Goal: Entertainment & Leisure: Consume media (video, audio)

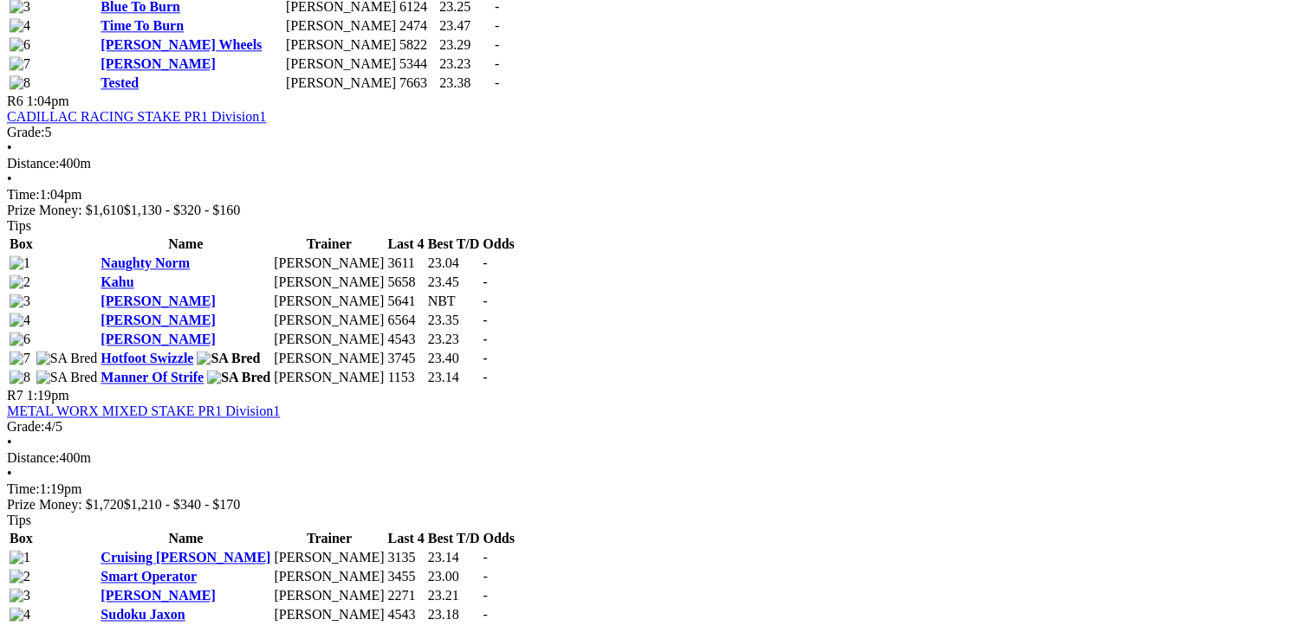
scroll to position [2252, 0]
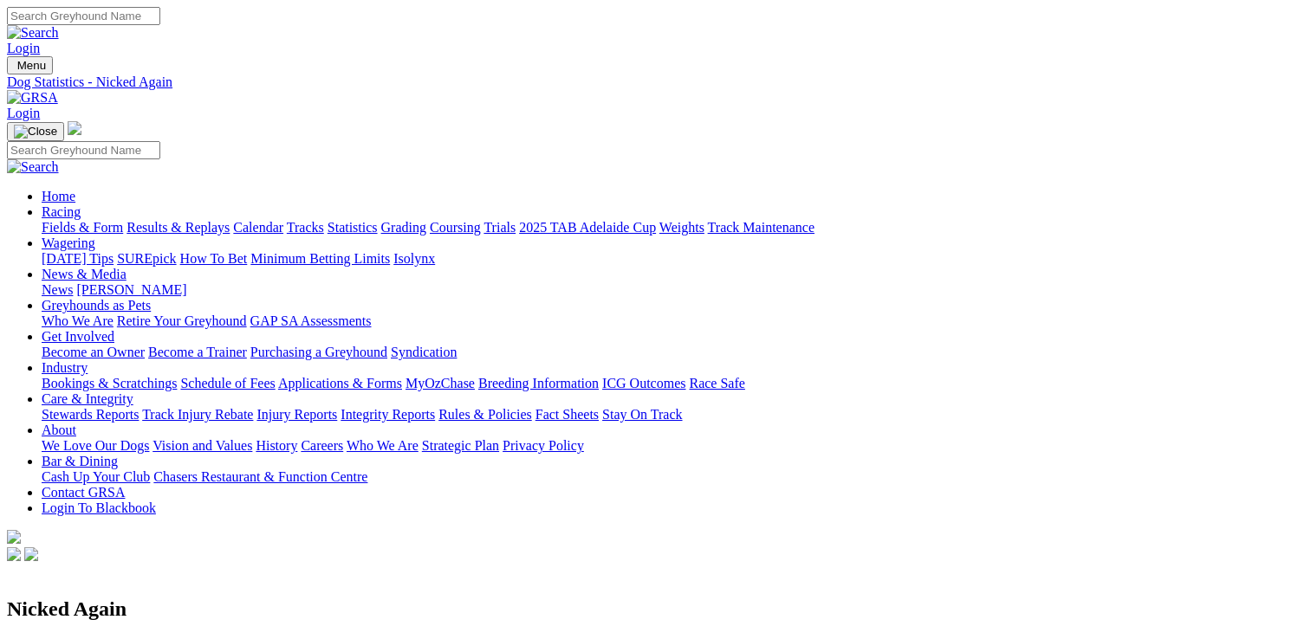
scroll to position [347, 0]
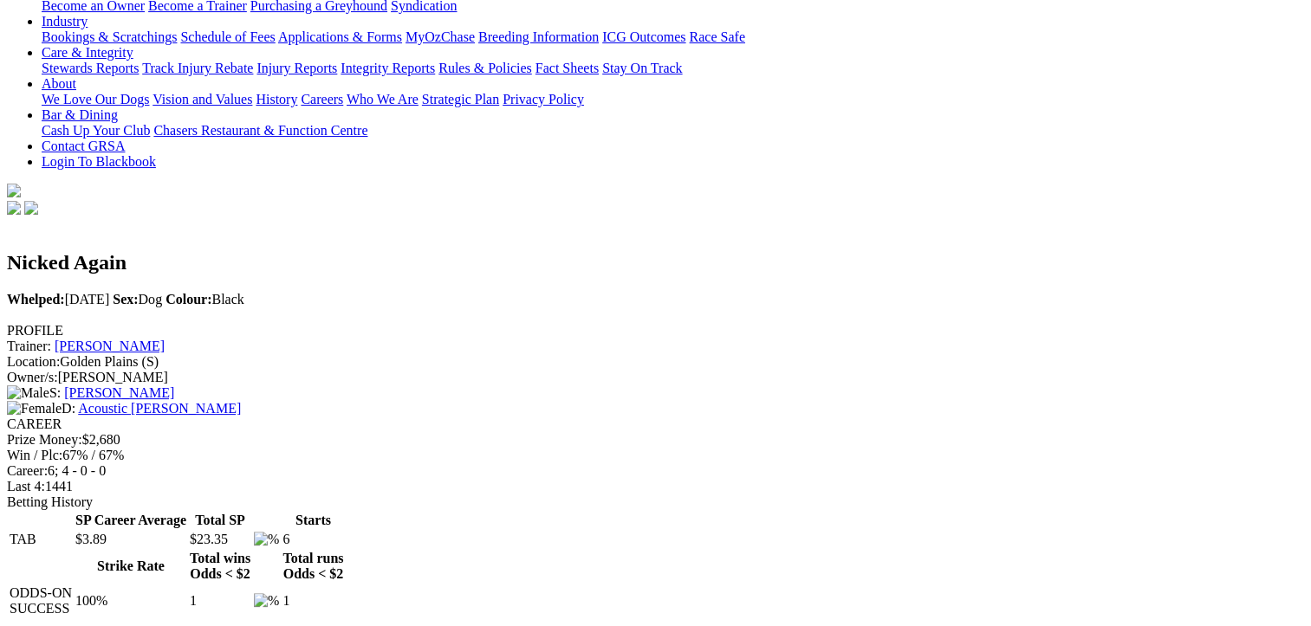
scroll to position [260, 0]
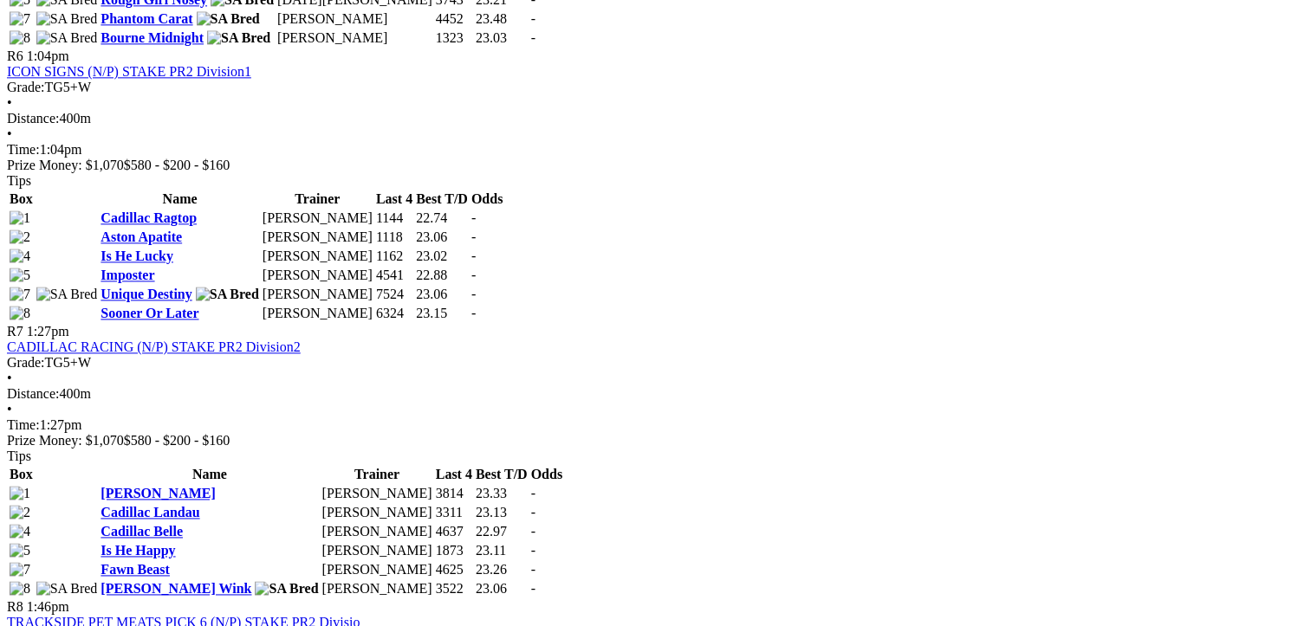
scroll to position [2599, 0]
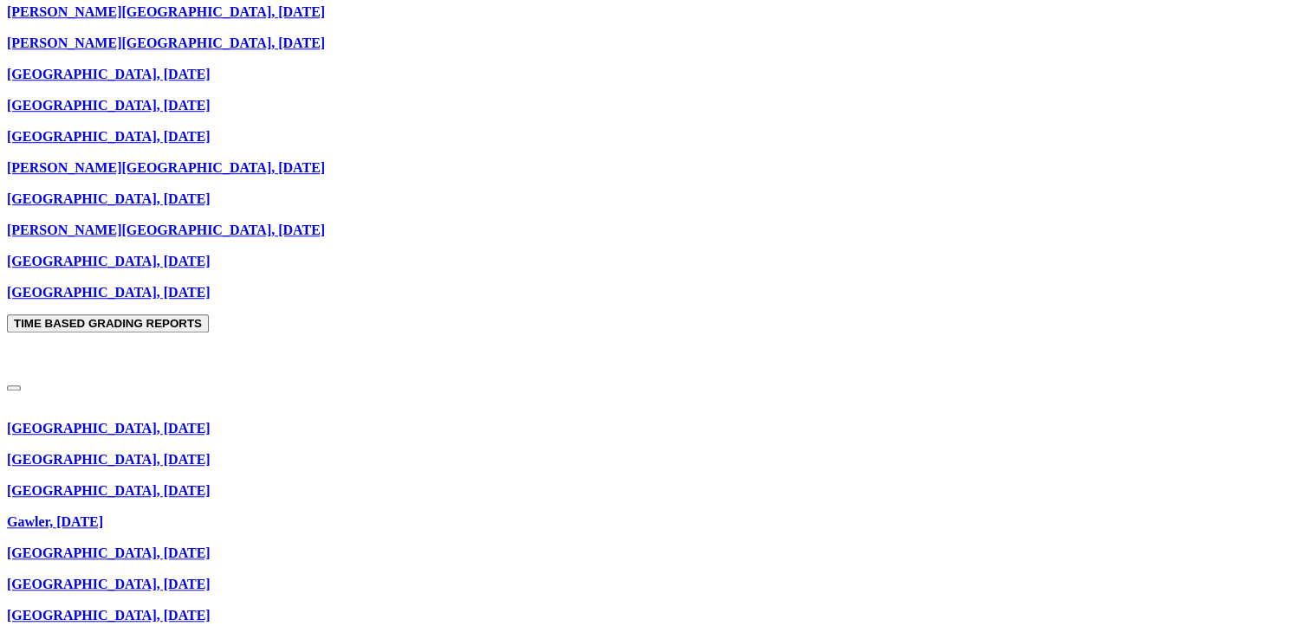
scroll to position [1213, 0]
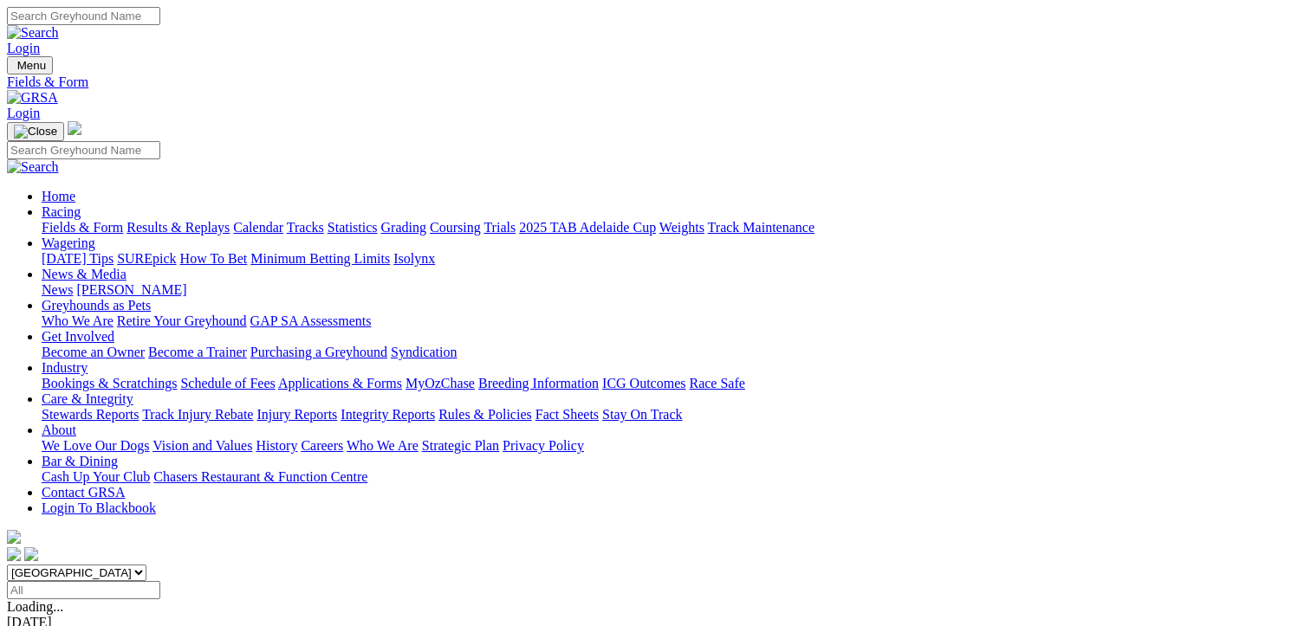
scroll to position [260, 0]
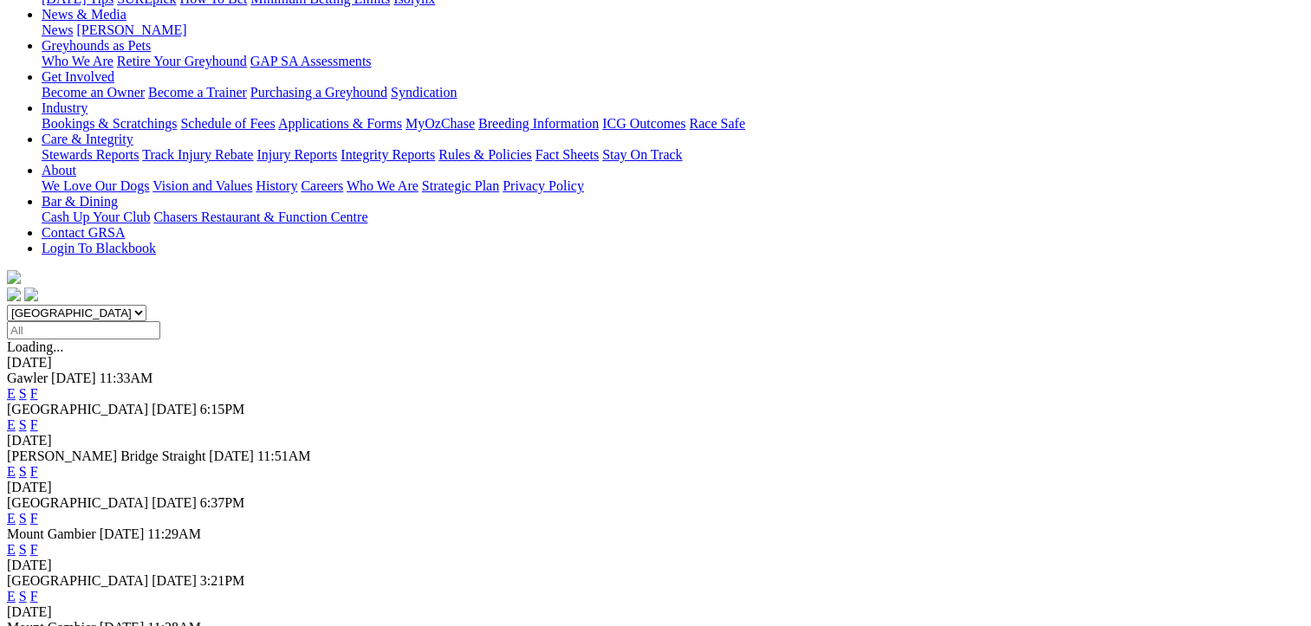
click at [38, 589] on link "F" at bounding box center [34, 596] width 8 height 15
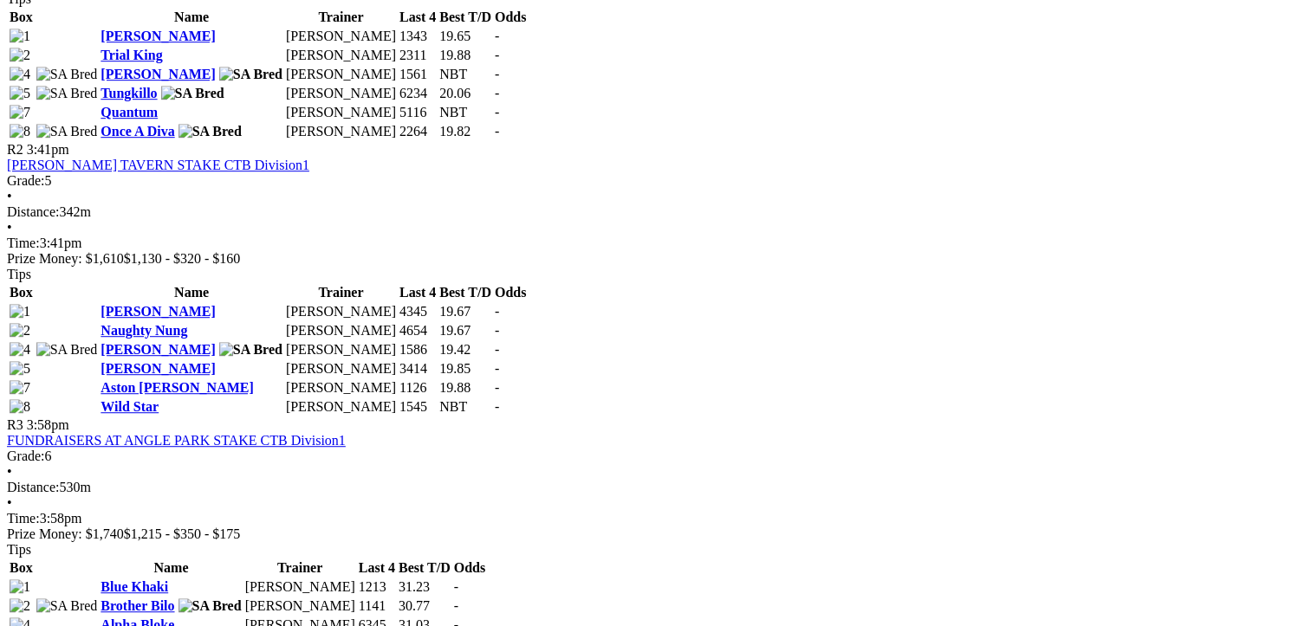
scroll to position [1040, 0]
